Goal: Communication & Community: Answer question/provide support

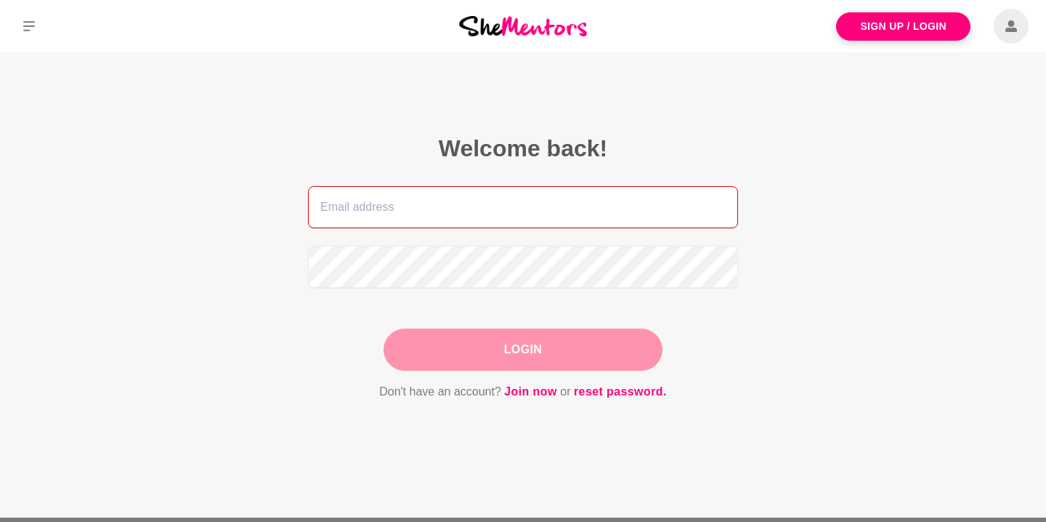
type input "[PERSON_NAME][EMAIL_ADDRESS][DOMAIN_NAME]"
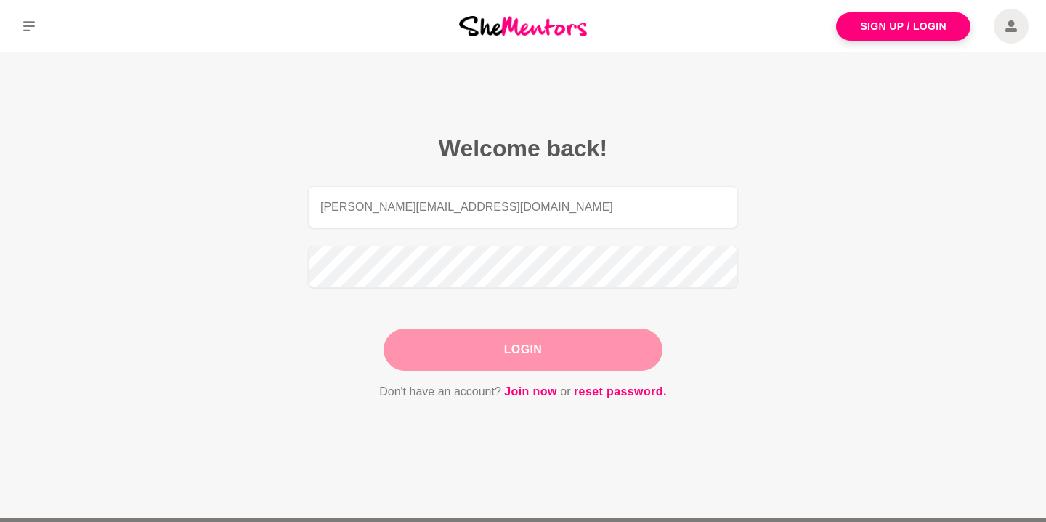
click at [519, 352] on div "Login" at bounding box center [523, 349] width 279 height 42
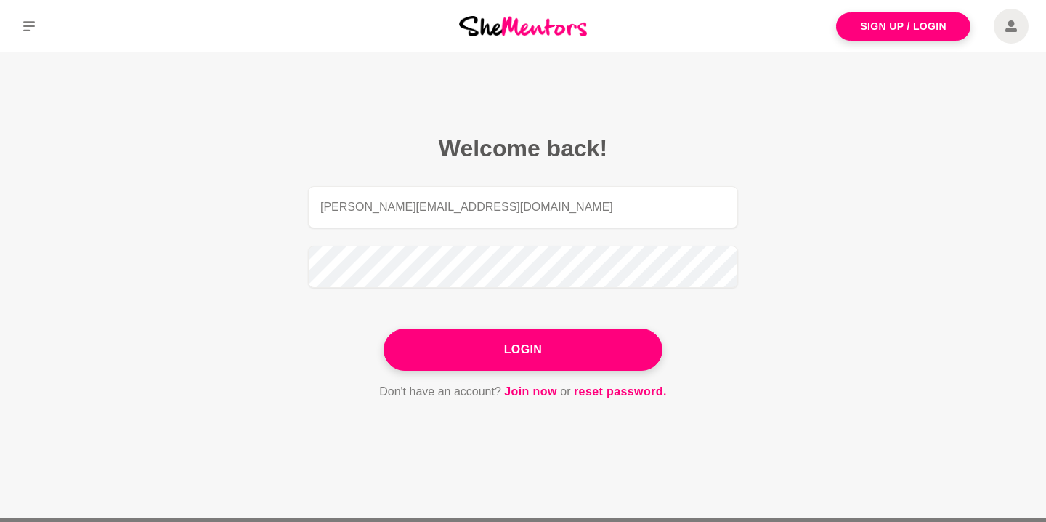
click at [519, 352] on button "Login" at bounding box center [523, 349] width 279 height 42
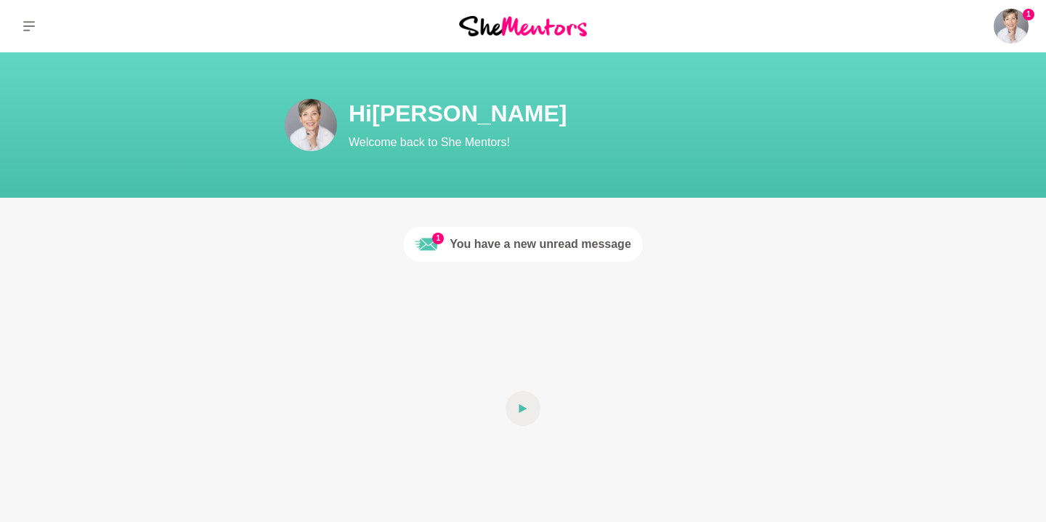
click at [499, 244] on div "You have a new unread message" at bounding box center [541, 243] width 182 height 17
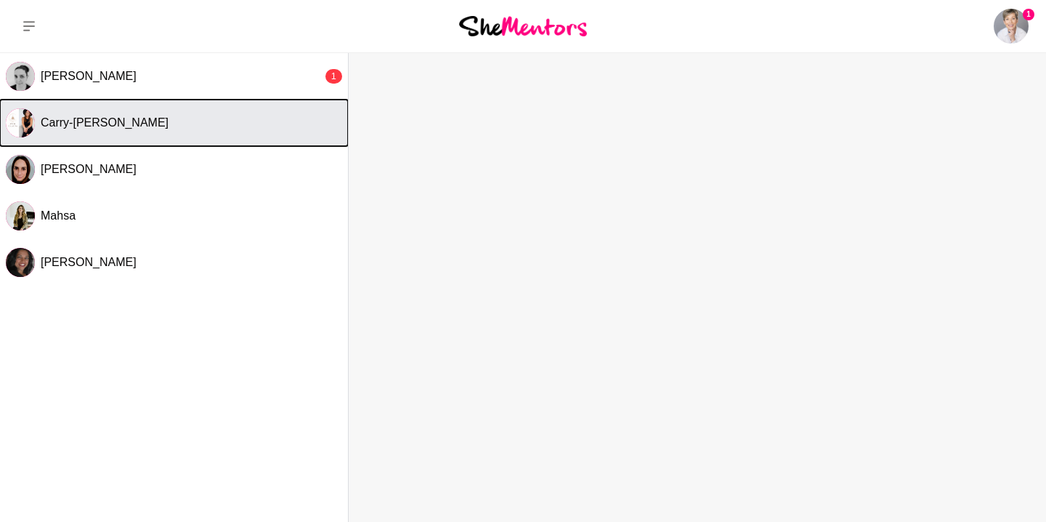
click at [105, 129] on span "Carry-[PERSON_NAME]" at bounding box center [105, 122] width 128 height 12
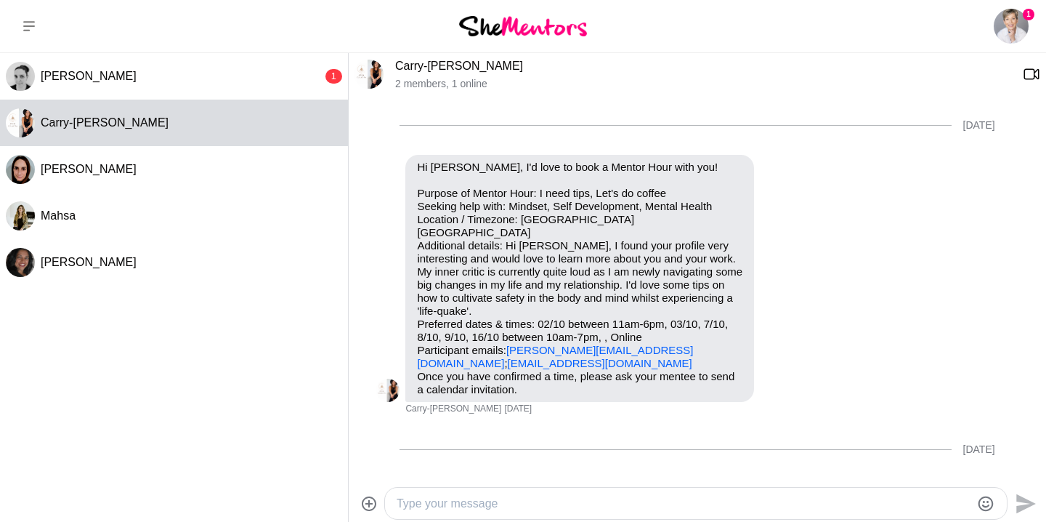
scroll to position [352, 0]
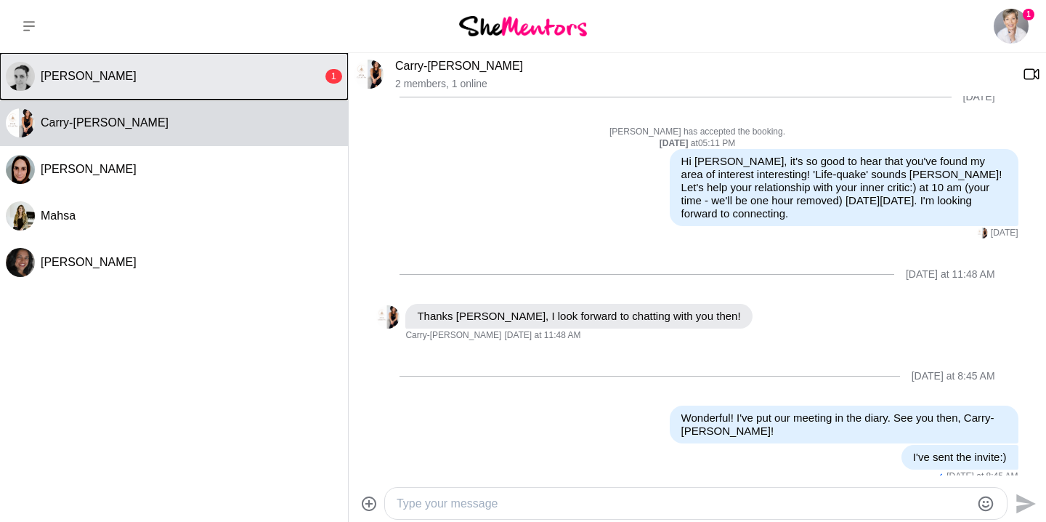
click at [81, 80] on div "[PERSON_NAME]" at bounding box center [182, 76] width 282 height 15
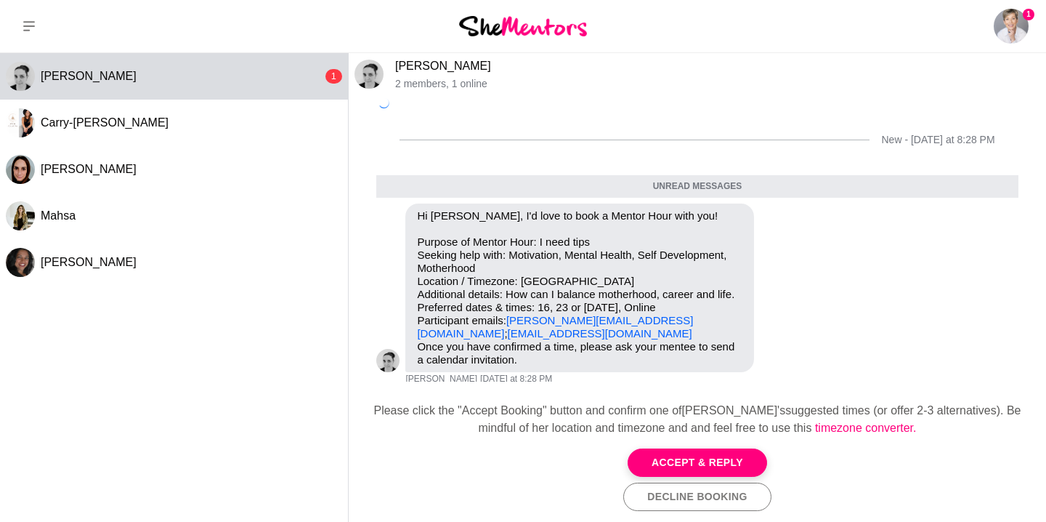
scroll to position [8, 0]
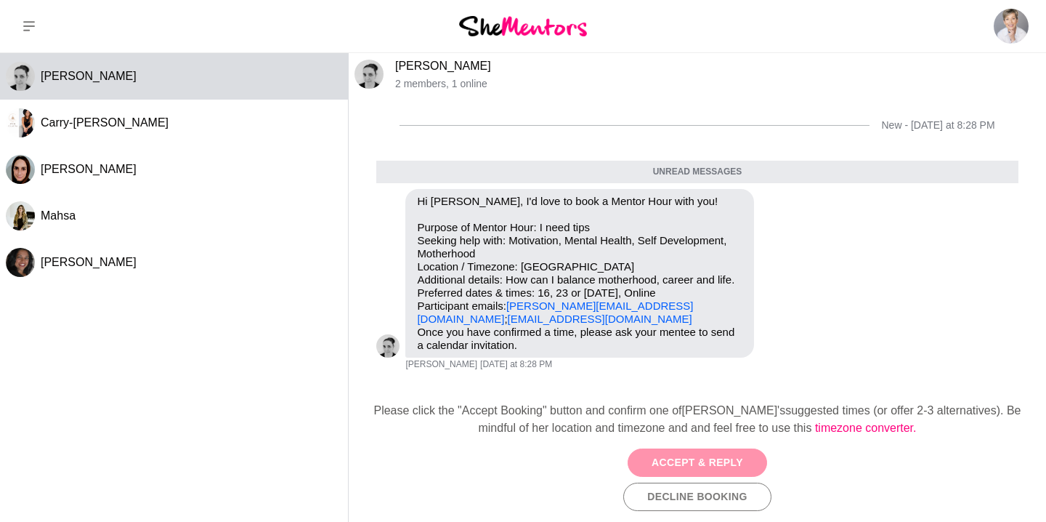
click at [684, 462] on button "Accept & Reply" at bounding box center [698, 462] width 140 height 28
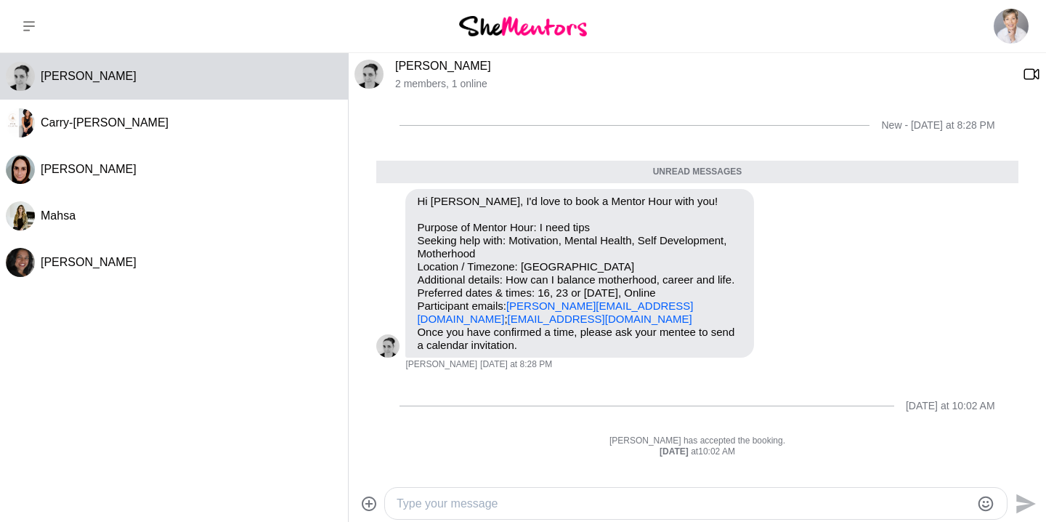
click at [673, 504] on textarea "Type your message" at bounding box center [684, 503] width 574 height 17
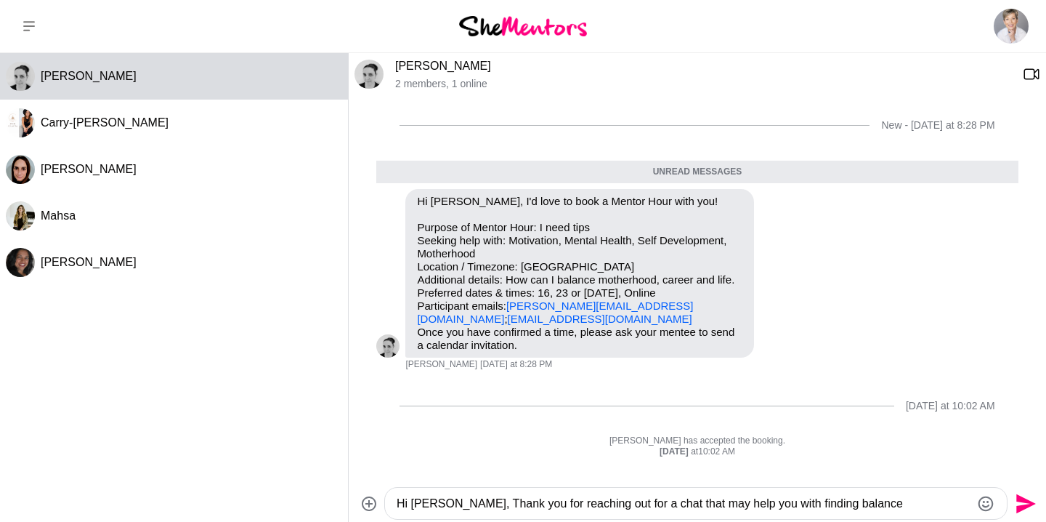
click at [750, 504] on textarea "Hi [PERSON_NAME], Thank you for reaching out for a chat that may help you with …" at bounding box center [684, 503] width 574 height 17
click at [765, 507] on textarea "Hi [PERSON_NAME], Thank you for reaching out for a chat that may help you findi…" at bounding box center [684, 503] width 574 height 17
click at [817, 502] on textarea "Hi [PERSON_NAME], Thank you for reaching out for a chat that may help you find …" at bounding box center [684, 503] width 574 height 17
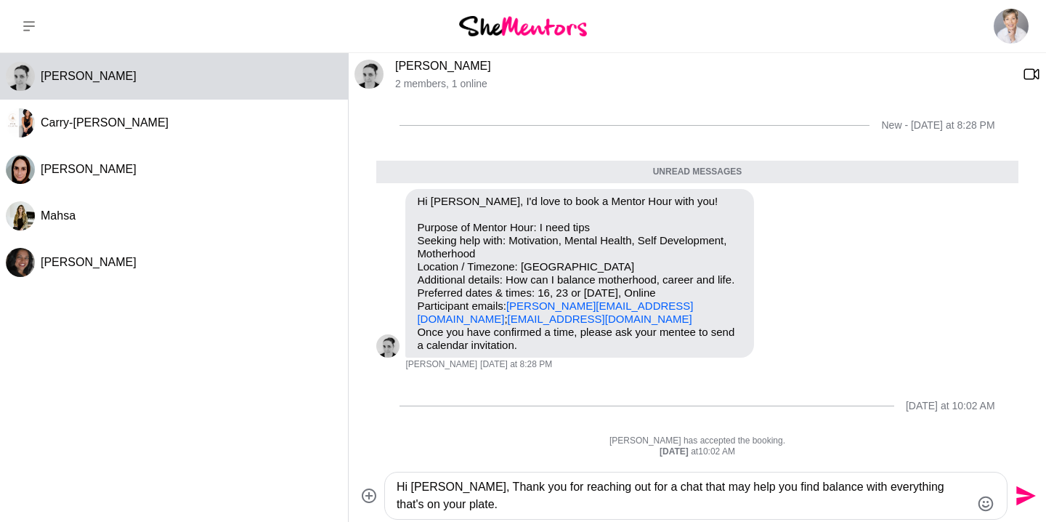
click at [449, 506] on textarea "Hi [PERSON_NAME], Thank you for reaching out for a chat that may help you find …" at bounding box center [684, 495] width 574 height 35
click at [445, 504] on textarea "Hi [PERSON_NAME], Thank you for reaching out for a chat that may help you find …" at bounding box center [684, 495] width 574 height 35
click at [530, 503] on textarea "Hi [PERSON_NAME], Thank you for reaching out for a chat that may help you find …" at bounding box center [684, 495] width 574 height 35
type textarea "Hi [PERSON_NAME], Thank you for reaching out for a chat that may help you find …"
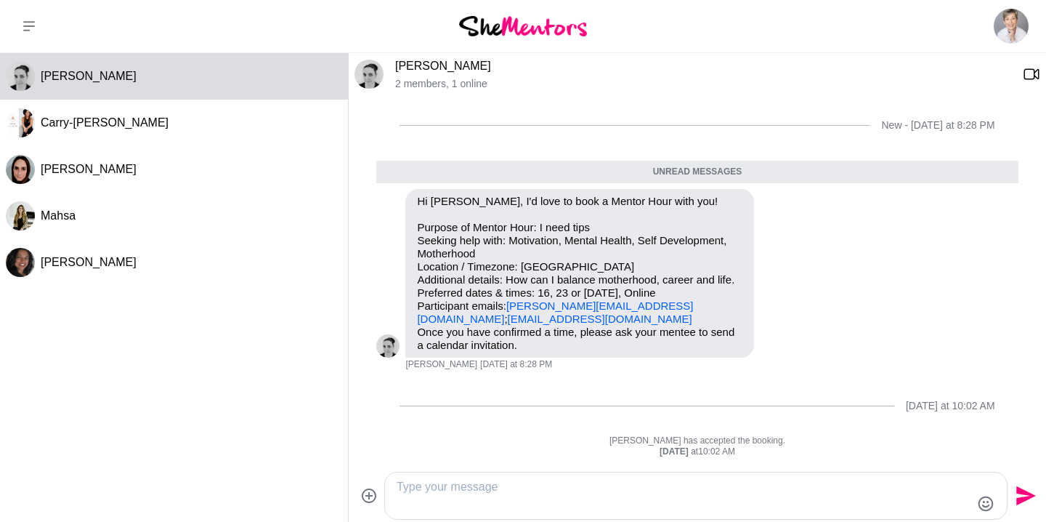
scroll to position [78, 0]
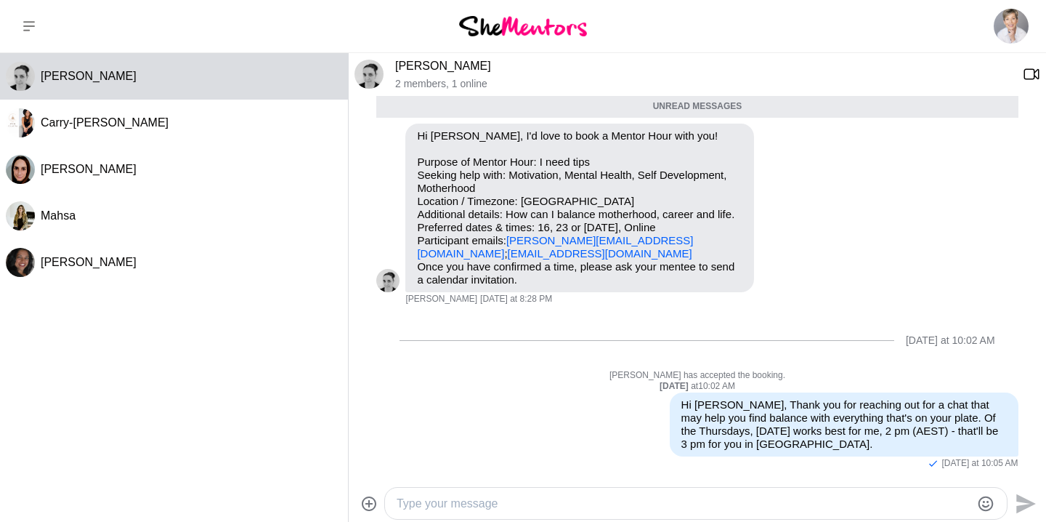
click at [542, 506] on textarea "Type your message" at bounding box center [684, 503] width 574 height 17
click at [452, 504] on textarea "I'm looking forward to hearing from your" at bounding box center [684, 503] width 574 height 17
click at [412, 503] on textarea "I'm look forward to hearing from your" at bounding box center [684, 503] width 574 height 17
click at [586, 506] on textarea "I look forward to hearing from your" at bounding box center [684, 503] width 574 height 17
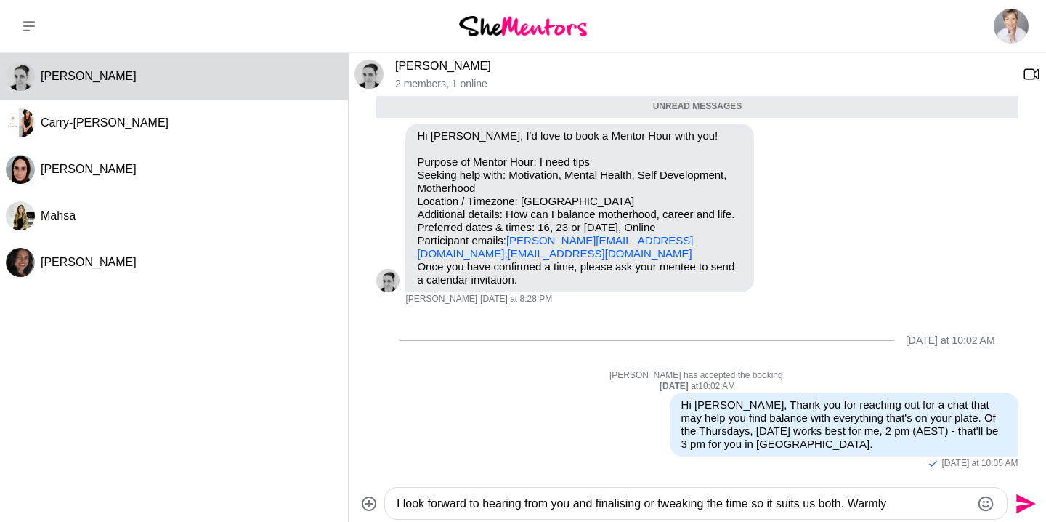
type textarea "I look forward to hearing from you and finalising or tweaking the time so it su…"
click at [1022, 503] on icon "Send" at bounding box center [1024, 503] width 23 height 23
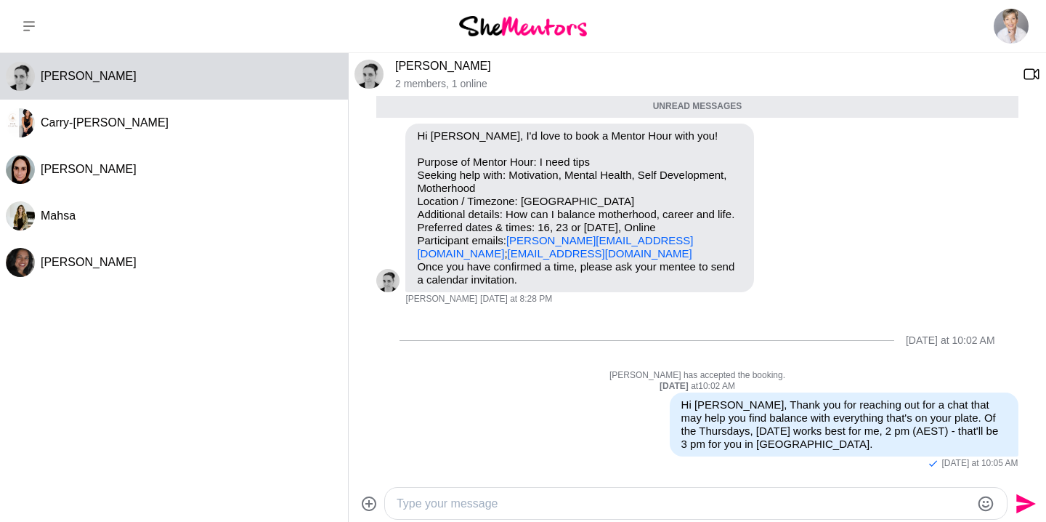
scroll to position [117, 0]
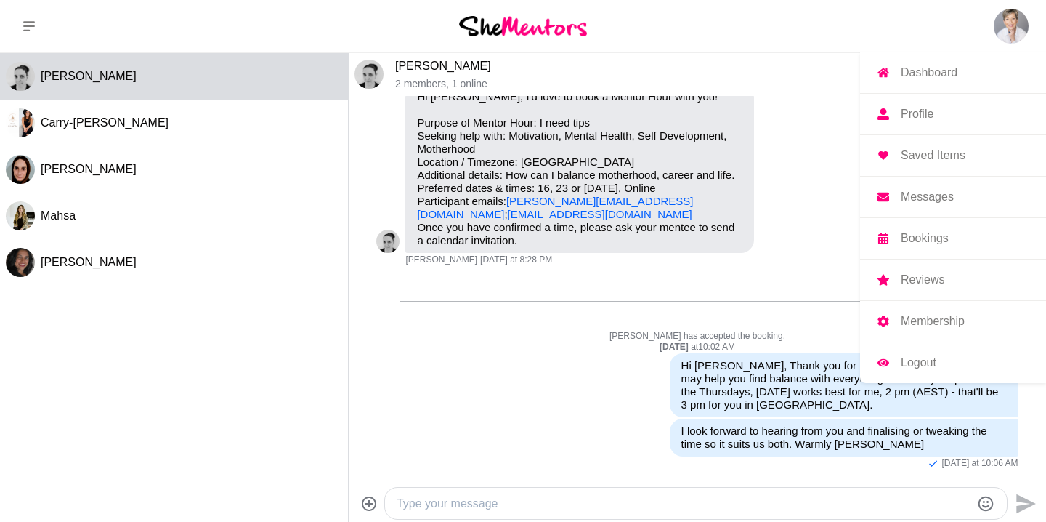
click at [924, 366] on p "Logout" at bounding box center [919, 363] width 36 height 12
